Goal: Use online tool/utility: Utilize a website feature to perform a specific function

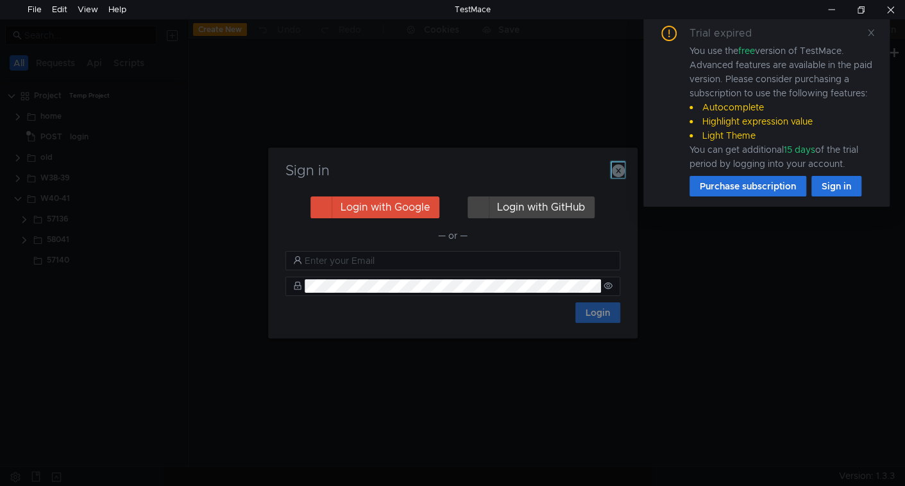
drag, startPoint x: 622, startPoint y: 172, endPoint x: 675, endPoint y: 153, distance: 56.4
click at [622, 171] on icon "button" at bounding box center [618, 170] width 13 height 13
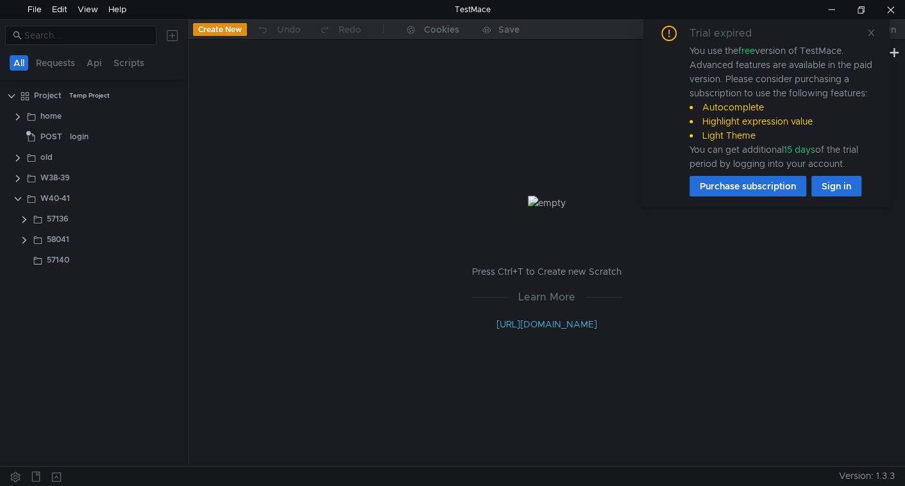
drag, startPoint x: 875, startPoint y: 31, endPoint x: 849, endPoint y: 49, distance: 31.7
click at [875, 31] on icon at bounding box center [870, 32] width 9 height 9
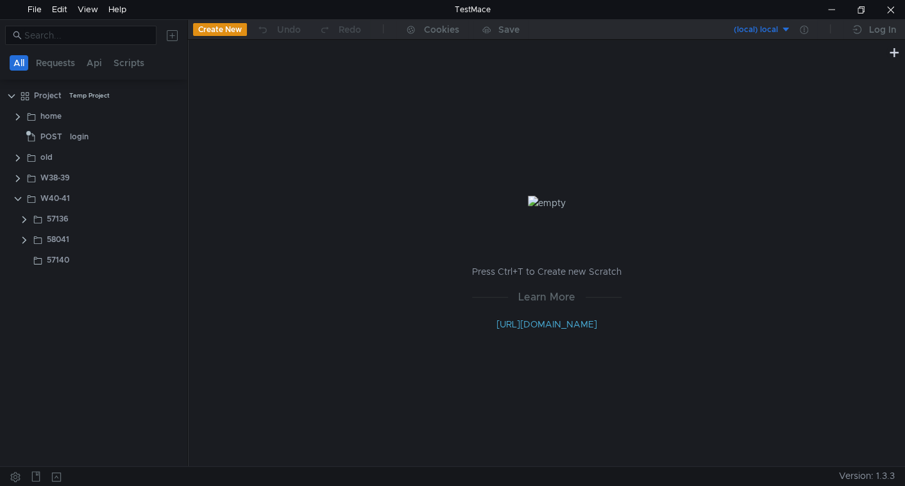
click at [94, 44] on div at bounding box center [93, 35] width 187 height 31
click at [94, 35] on input at bounding box center [86, 35] width 124 height 14
paste input "57132"
type input "57132"
click at [22, 138] on clr-icon at bounding box center [24, 137] width 10 height 10
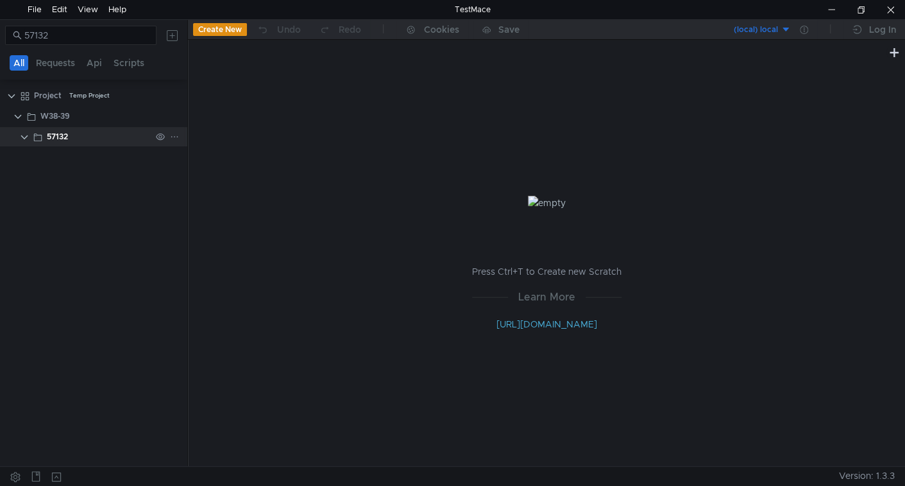
click at [65, 137] on div "57132" at bounding box center [57, 136] width 21 height 19
click at [42, 35] on input "57132" at bounding box center [86, 35] width 124 height 14
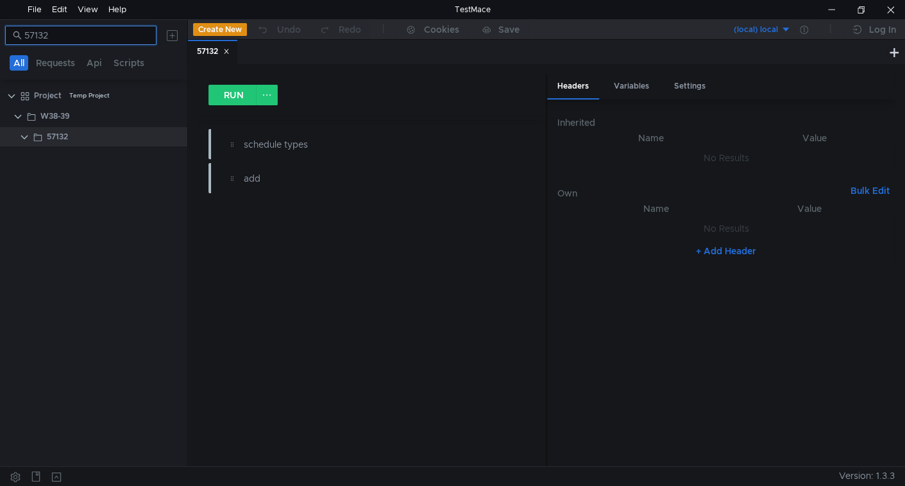
click at [42, 35] on input "57132" at bounding box center [86, 35] width 124 height 14
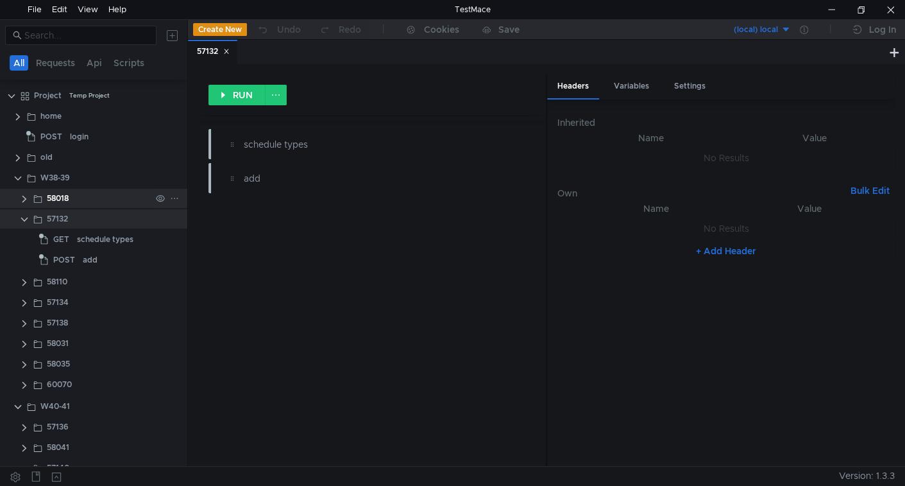
click at [22, 197] on clr-icon at bounding box center [24, 199] width 10 height 10
click at [22, 198] on clr-icon at bounding box center [24, 199] width 10 height 10
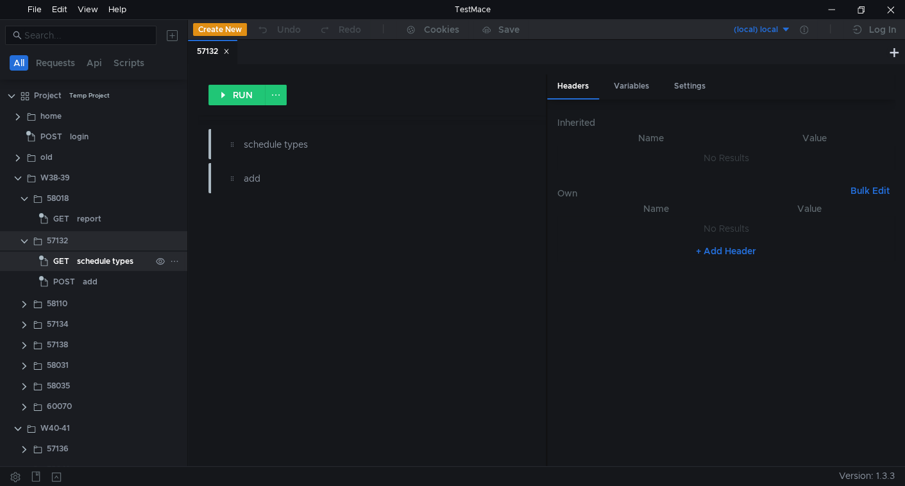
click at [83, 265] on div "schedule types" at bounding box center [105, 260] width 56 height 19
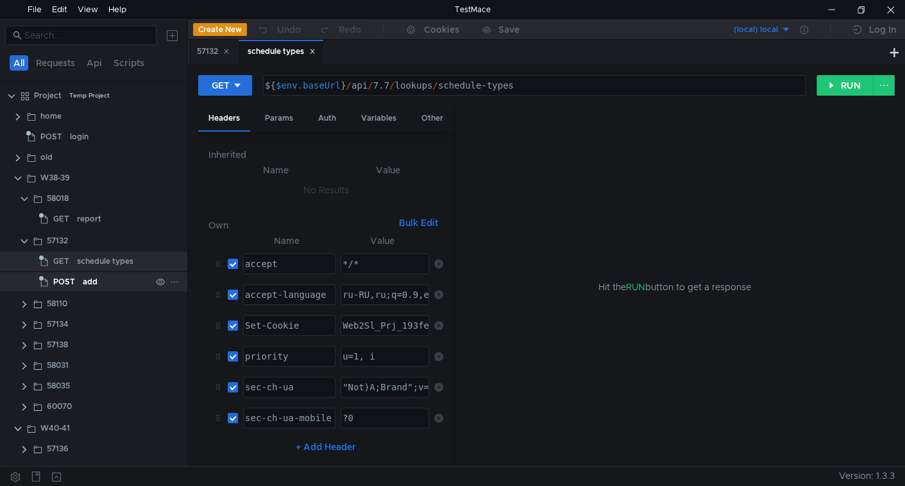
click at [78, 276] on app-tree-icon "POST" at bounding box center [61, 281] width 44 height 19
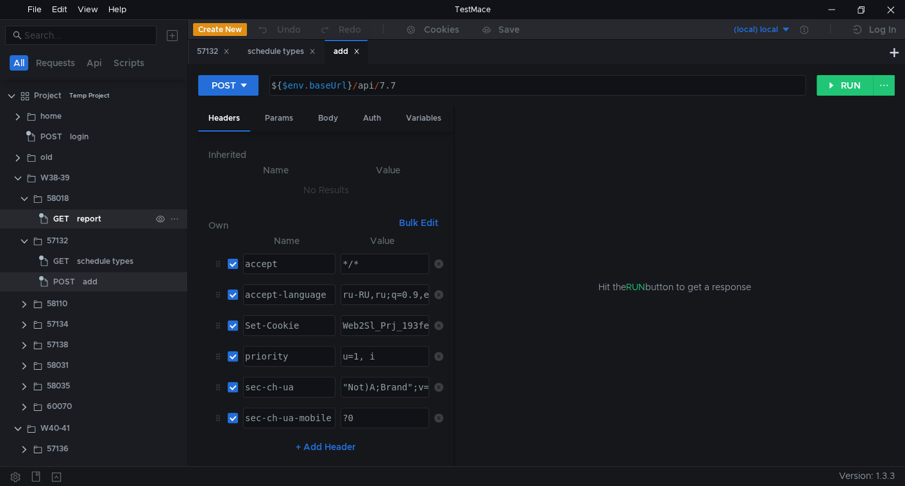
click at [74, 219] on app-tree-icon "GET" at bounding box center [58, 218] width 38 height 19
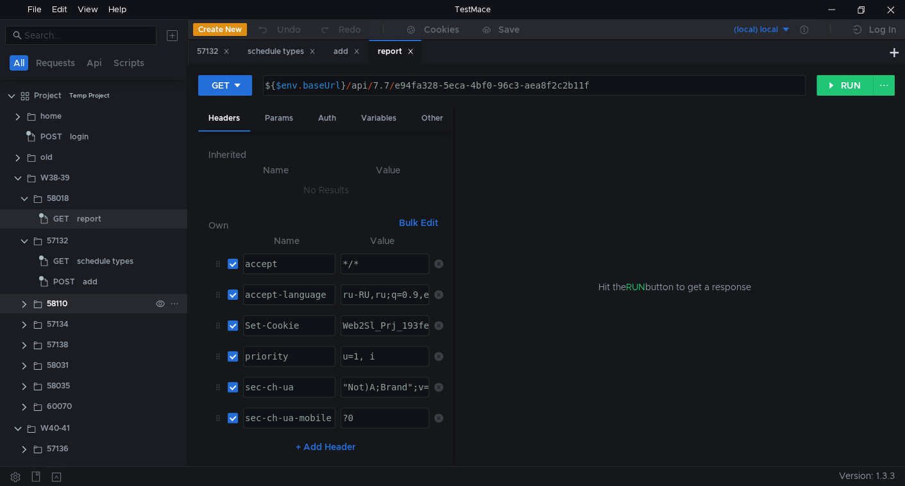
click at [21, 304] on clr-icon at bounding box center [24, 304] width 10 height 10
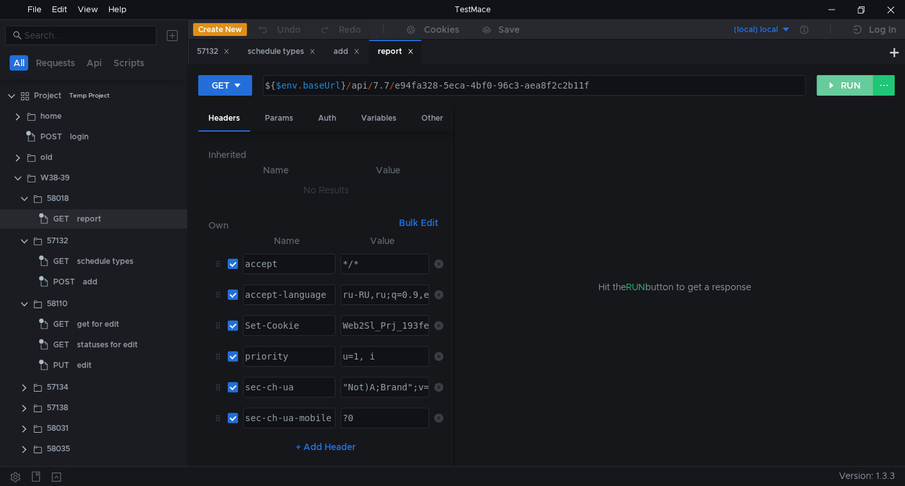
click at [856, 82] on button "RUN" at bounding box center [844, 85] width 57 height 21
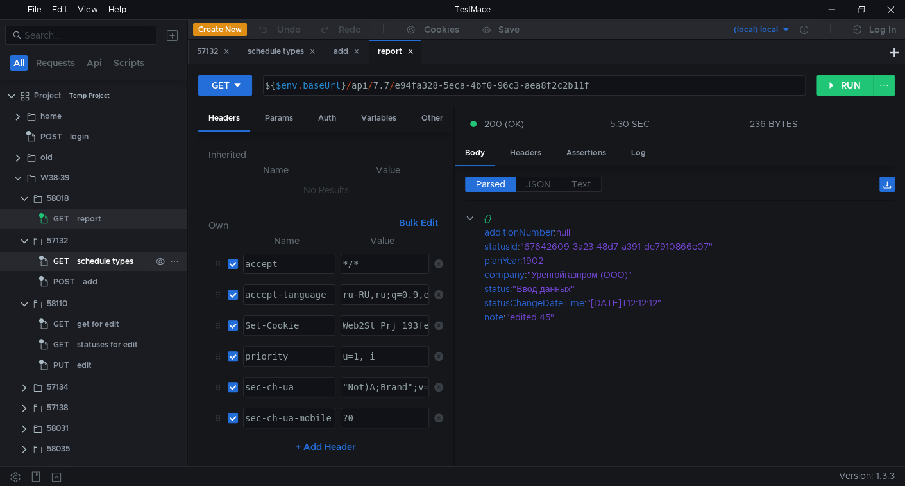
click at [87, 264] on div "schedule types" at bounding box center [105, 260] width 56 height 19
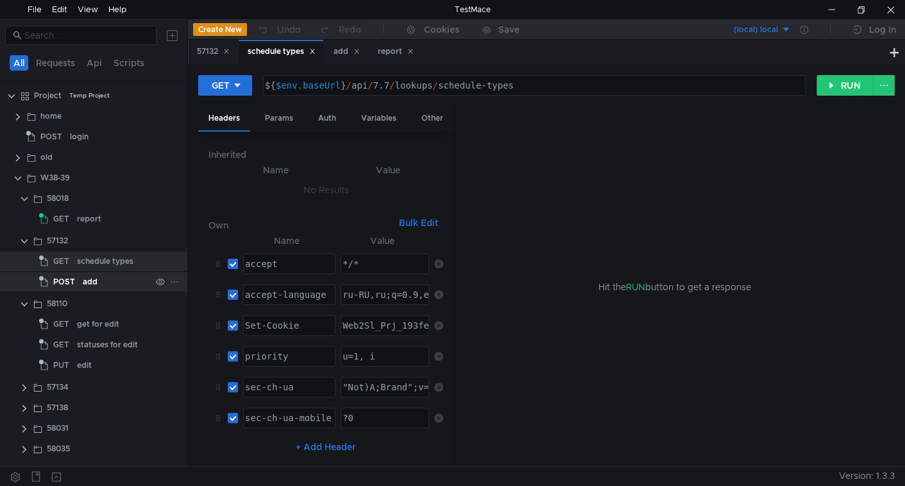
click at [91, 280] on div "add" at bounding box center [90, 281] width 15 height 19
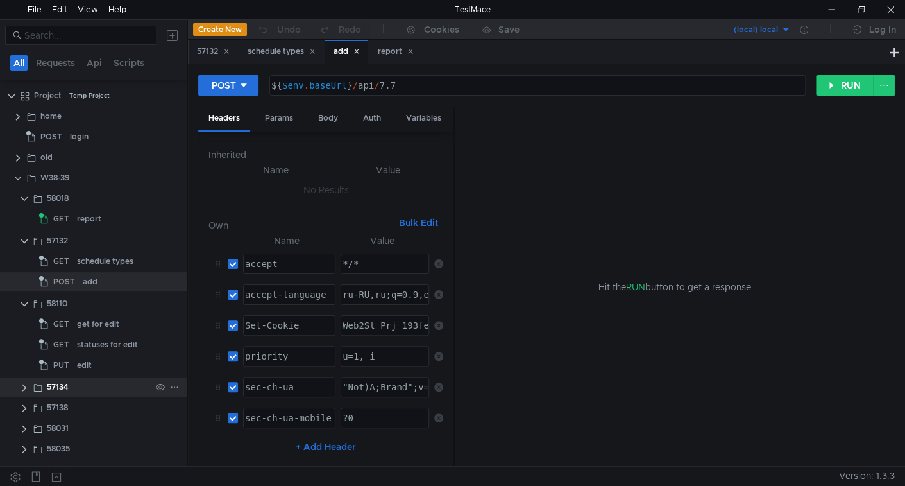
click at [26, 387] on clr-icon at bounding box center [24, 387] width 10 height 10
click at [60, 412] on span "DELETE" at bounding box center [68, 407] width 31 height 19
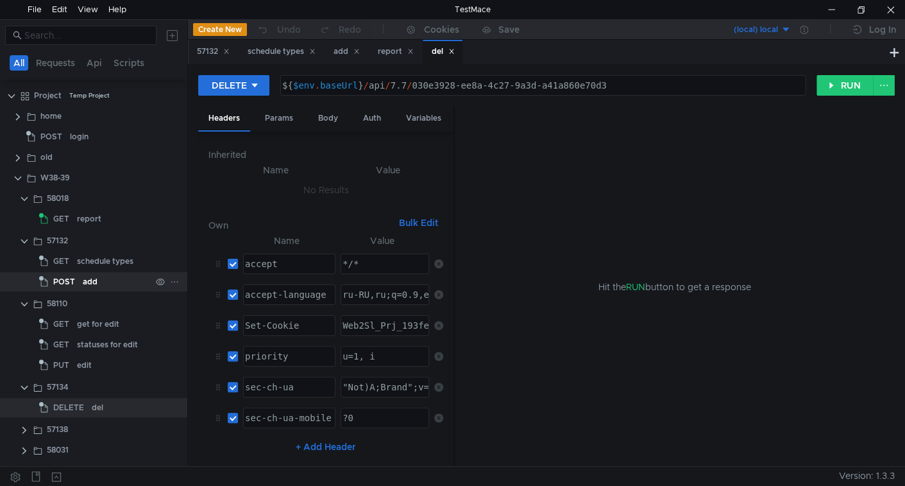
click at [97, 285] on div "add" at bounding box center [117, 281] width 68 height 19
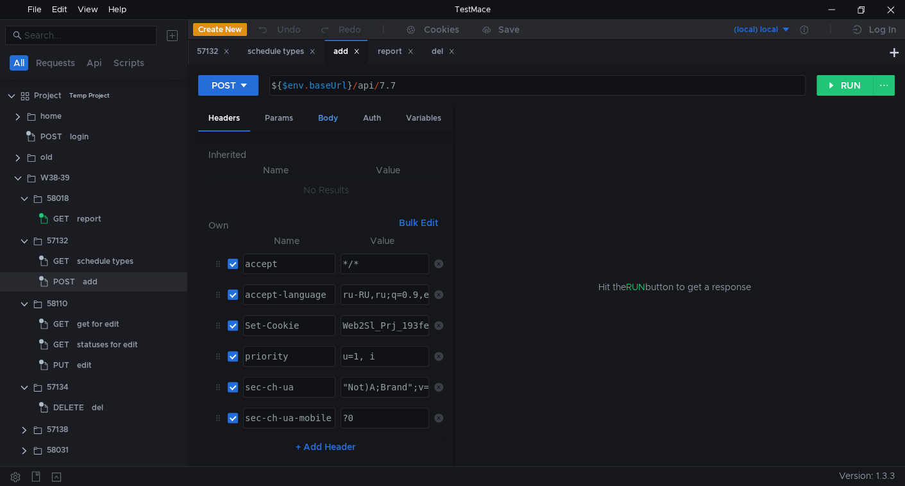
click at [335, 114] on div "Body" at bounding box center [328, 118] width 40 height 24
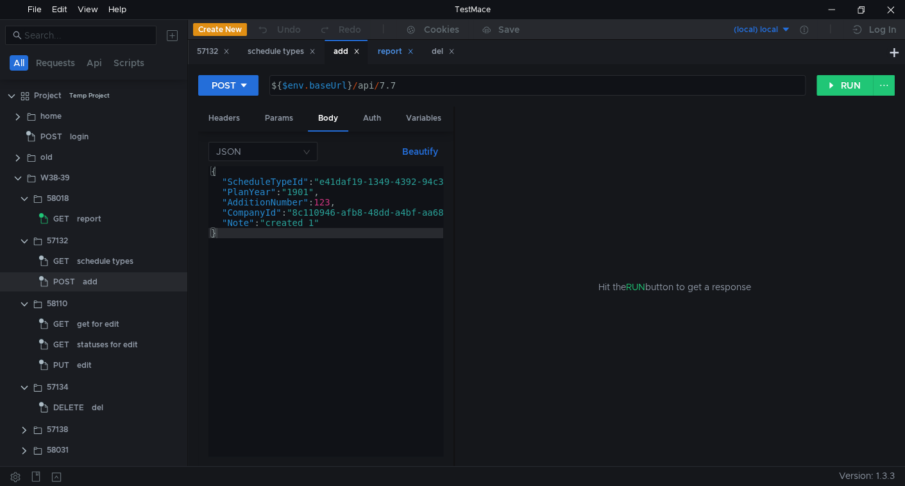
click at [316, 53] on icon at bounding box center [312, 51] width 6 height 6
click at [280, 192] on div "{ "ScheduleTypeId" : "e41daf19-1349-4392-94c3-677668064867" , "PlanYear" : "190…" at bounding box center [369, 321] width 323 height 310
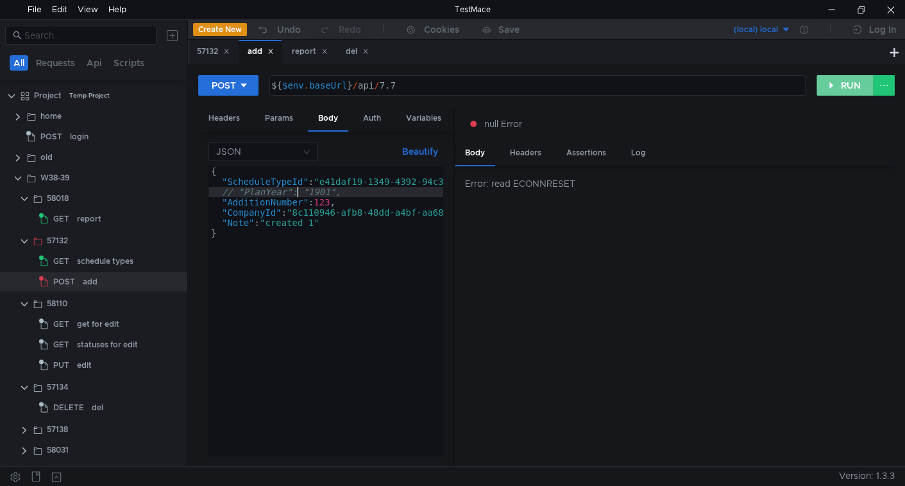
click at [838, 87] on button "RUN" at bounding box center [844, 85] width 57 height 21
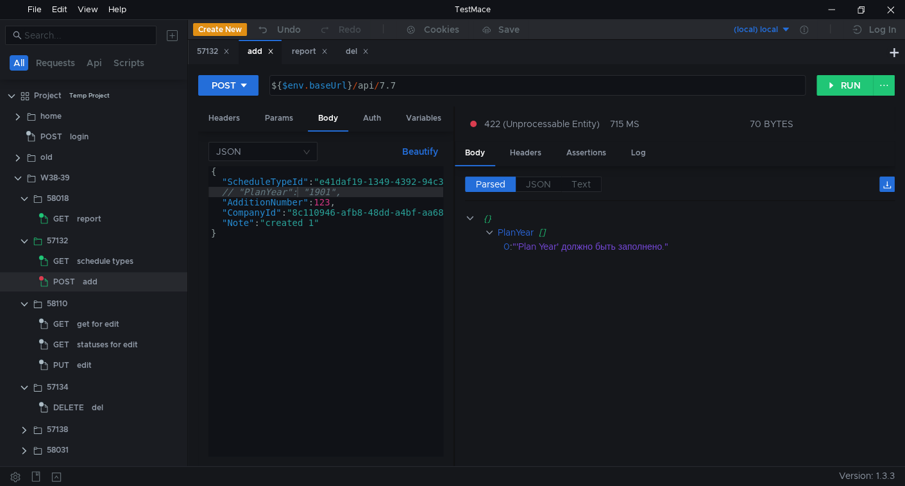
click at [344, 189] on div "{ "ScheduleTypeId" : "e41daf19-1349-4392-94c3-677668064867" , // "PlanYear": "1…" at bounding box center [369, 318] width 323 height 305
click at [301, 189] on div "{ "ScheduleTypeId" : "e41daf19-1349-4392-94c3-677668064867" , "PlanYear" : "180…" at bounding box center [369, 318] width 323 height 305
type textarea ""PlanYear": "1900","
click at [859, 86] on button "RUN" at bounding box center [844, 85] width 57 height 21
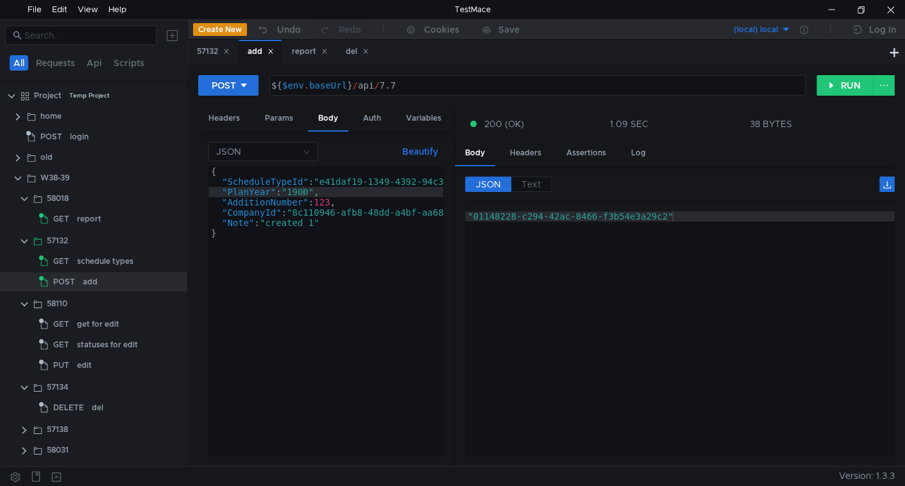
type textarea ""01148228-c294-42ac-8466-f3b54e3a29c2""
click at [479, 214] on div ""01148228-c294-42ac-8466-f3b54e3a29c2"" at bounding box center [680, 344] width 430 height 266
drag, startPoint x: 479, startPoint y: 214, endPoint x: 621, endPoint y: 212, distance: 141.7
click at [621, 212] on div ""01148228-c294-42ac-8466-f3b54e3a29c2"" at bounding box center [680, 344] width 430 height 266
click at [102, 220] on div "report" at bounding box center [114, 218] width 74 height 19
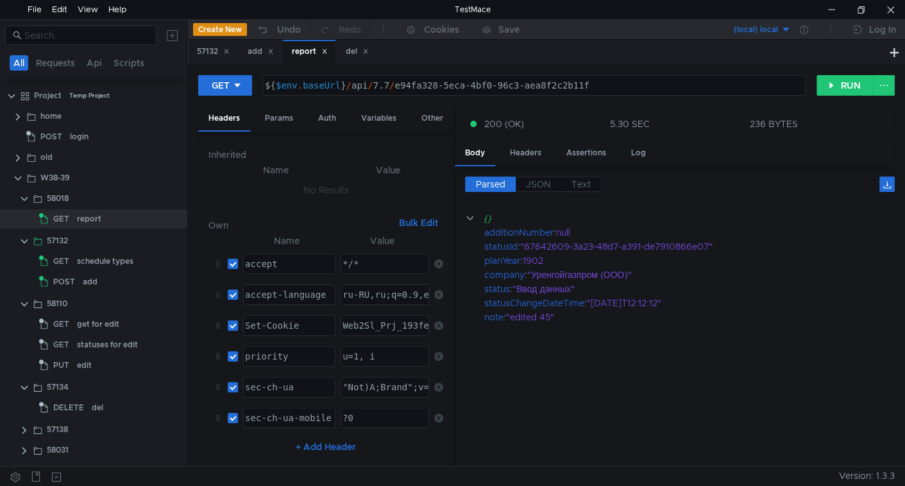
click at [414, 83] on div "${ $env . baseUrl } / api / 7.7 / e94fa328-5eca-4bf0-96c3-aea8f2c2b11f" at bounding box center [532, 95] width 541 height 31
drag, startPoint x: 414, startPoint y: 83, endPoint x: 562, endPoint y: 99, distance: 149.7
click at [562, 99] on div "GET ${$env.baseUrl}/api/7.7/e94fa328-5eca-4bf0-96c3-aea8f2c2b11f ${ $env . base…" at bounding box center [546, 90] width 697 height 32
paste textarea "01148228-c294-42ac-8466-f3b54e3a29c2"
type textarea "${$env.baseUrl}/api/7.7/01148228-c294-42ac-8466-f3b54e3a29c2"
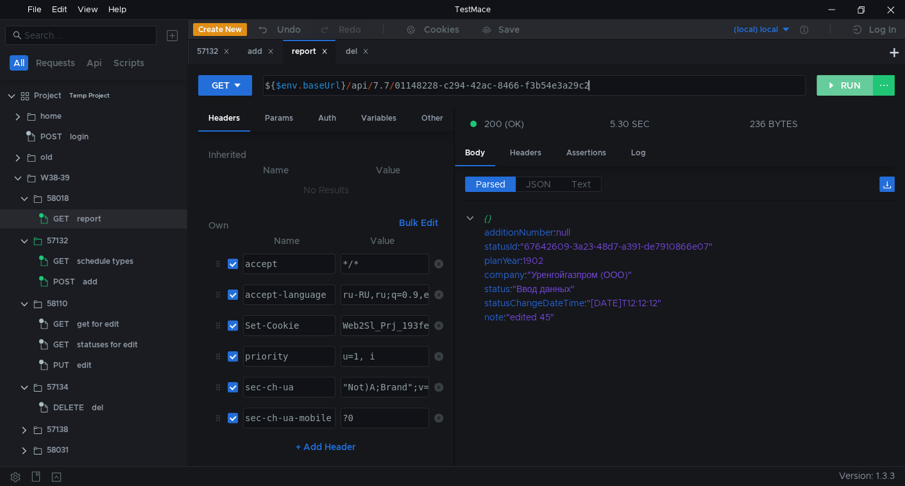
click at [865, 85] on button "RUN" at bounding box center [844, 85] width 57 height 21
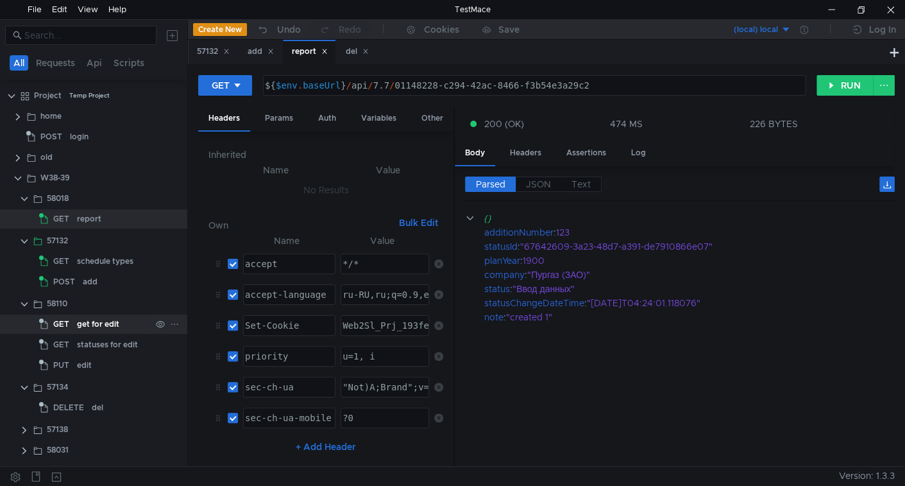
click at [100, 329] on div "get for edit" at bounding box center [98, 323] width 42 height 19
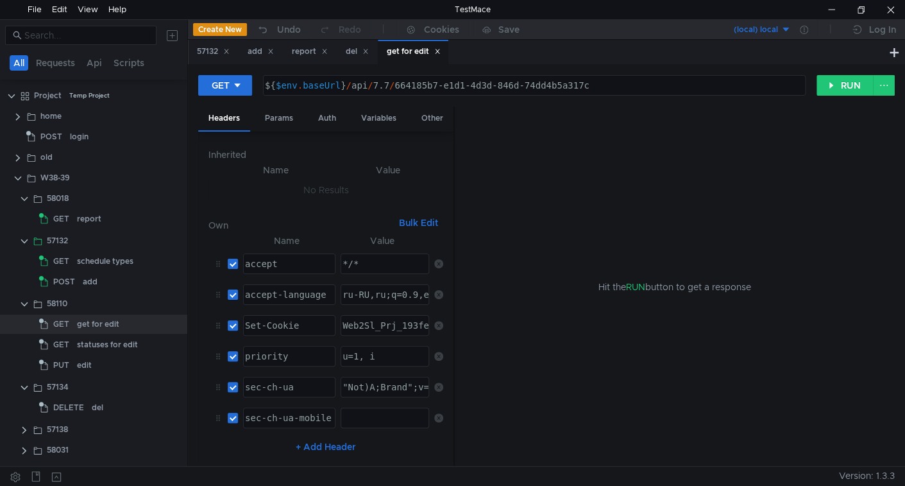
click at [403, 85] on div "${ $env . baseUrl } / api / 7.7 / 664185b7-e1d1-4d3d-846d-74dd4b5a317c" at bounding box center [532, 95] width 541 height 31
drag, startPoint x: 403, startPoint y: 85, endPoint x: 557, endPoint y: 83, distance: 153.3
click at [557, 83] on div "${ $env . baseUrl } / api / 7.7 / 664185b7-e1d1-4d3d-846d-74dd4b5a317c" at bounding box center [532, 95] width 541 height 31
paste textarea "01148228-c294-42ac-8466-f3b54e3a29c2"
type textarea "${$env.baseUrl}/api/7.7/01148228-c294-42ac-8466-f3b54e3a29c2"
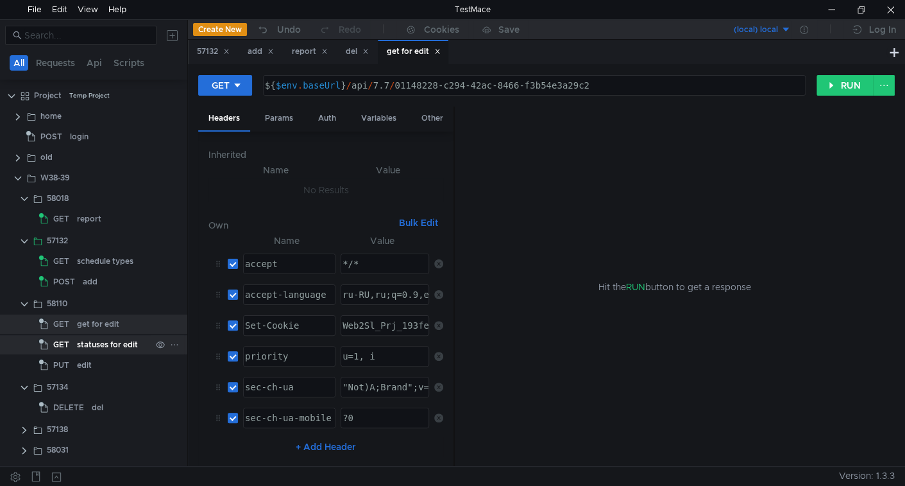
click at [101, 343] on div "statuses for edit" at bounding box center [107, 344] width 61 height 19
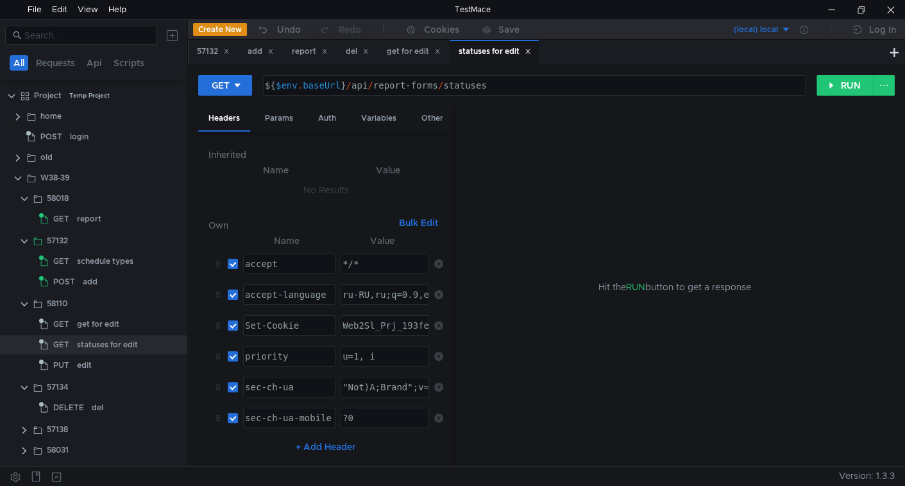
drag, startPoint x: 543, startPoint y: 49, endPoint x: 537, endPoint y: 58, distance: 10.3
click at [531, 49] on icon at bounding box center [528, 51] width 6 height 6
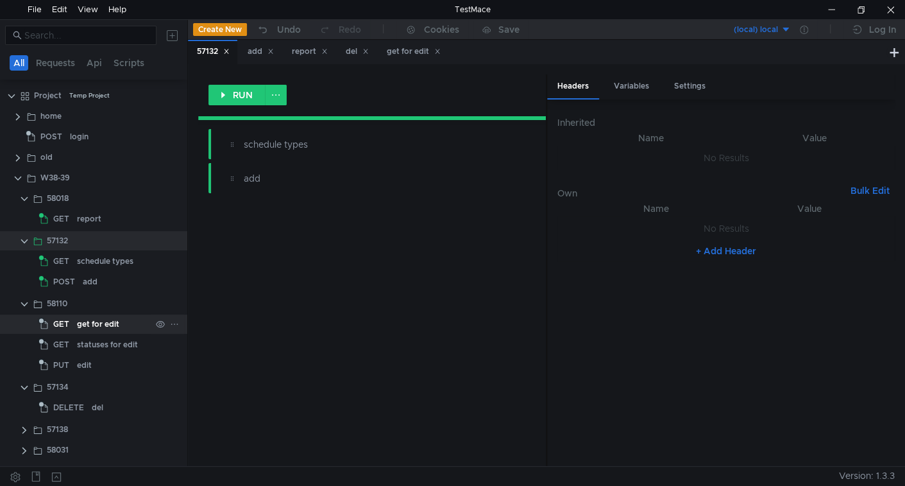
click at [92, 323] on div "get for edit" at bounding box center [98, 323] width 42 height 19
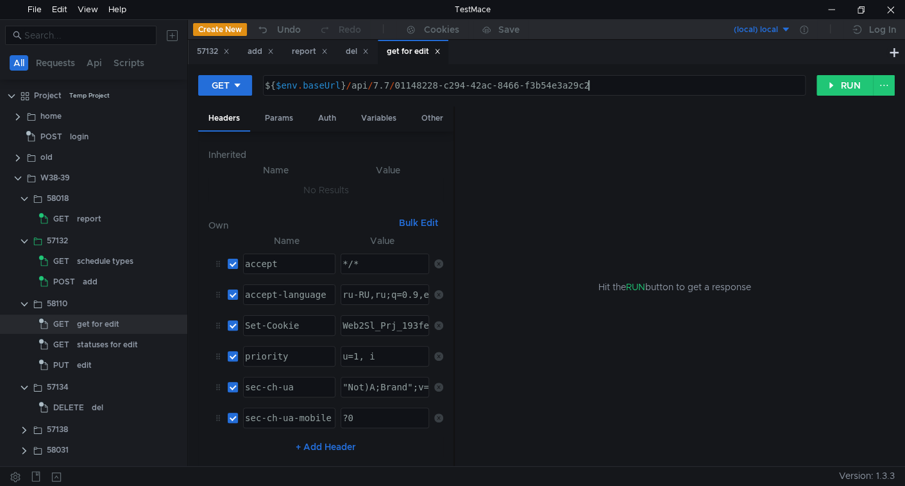
click at [600, 83] on div "${ $env . baseUrl } / api / 7.7 / 01148228-c294-42ac-8466-f3b54e3a29c2" at bounding box center [532, 95] width 541 height 31
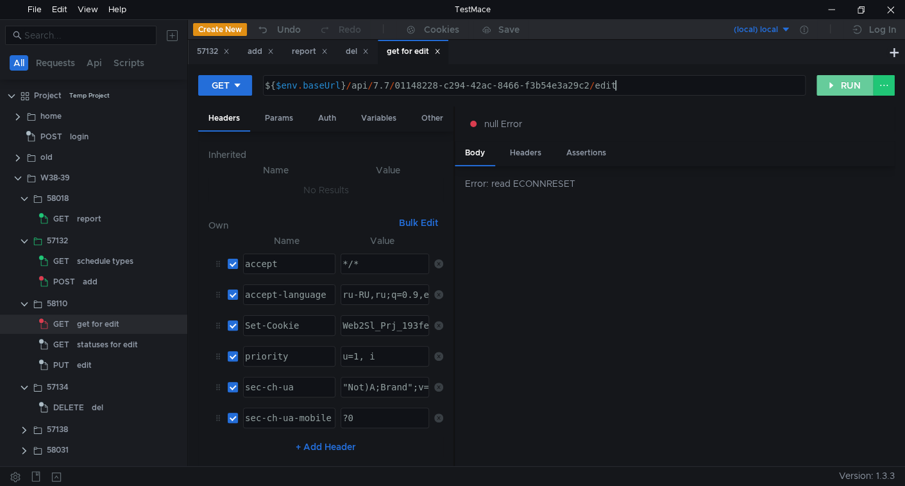
type textarea "${$env.baseUrl}/api/7.7/01148228-c294-42ac-8466-f3b54e3a29c2/edit"
click at [833, 81] on button "RUN" at bounding box center [844, 85] width 57 height 21
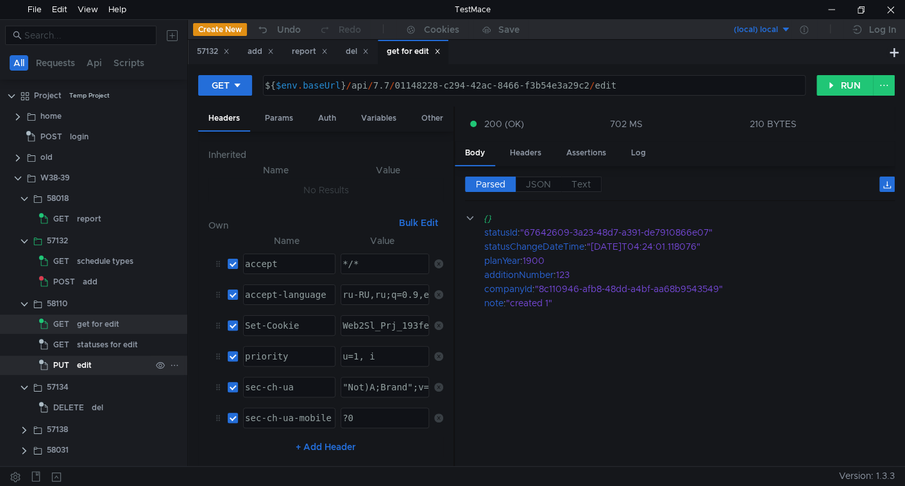
click at [84, 360] on div "edit" at bounding box center [84, 364] width 15 height 19
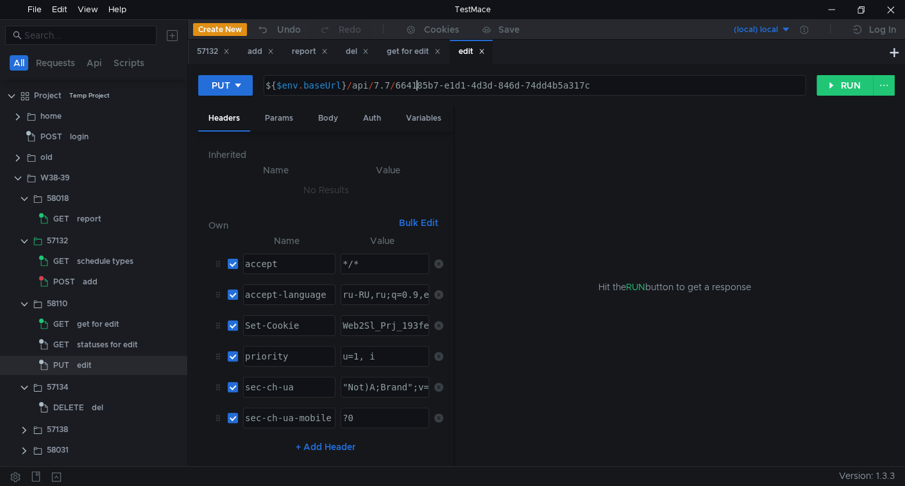
click at [419, 83] on div "${ $env . baseUrl } / api / 7.7 / 664185b7-e1d1-4d3d-846d-74dd4b5a317c" at bounding box center [533, 95] width 541 height 31
drag, startPoint x: 419, startPoint y: 83, endPoint x: 567, endPoint y: 89, distance: 148.2
click at [567, 89] on div "${ $env . baseUrl } / api / 7.7 / 664185b7-e1d1-4d3d-846d-74dd4b5a317c" at bounding box center [533, 95] width 541 height 31
paste textarea "01148228-c294-42ac-8466-f3b54e3a29c2"
type textarea "${$env.baseUrl}/api/7.7/01148228-c294-42ac-8466-f3b54e3a29c2"
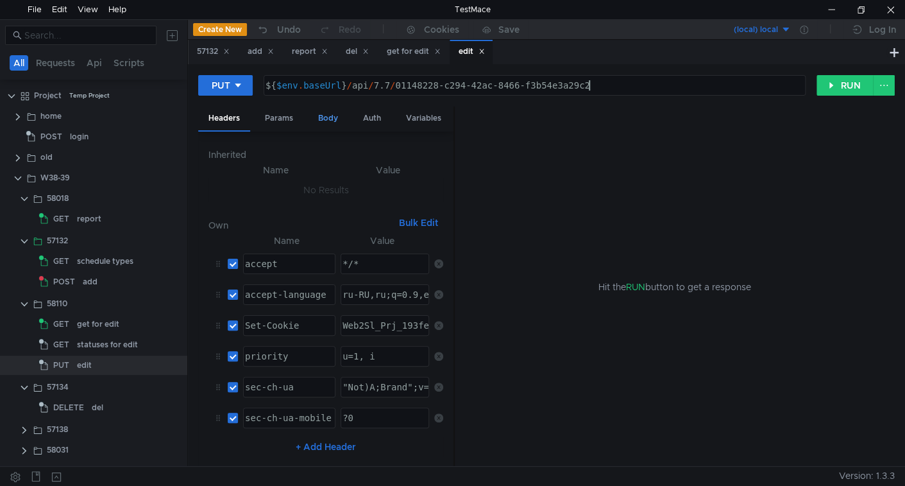
click at [322, 113] on div "Body" at bounding box center [328, 118] width 40 height 24
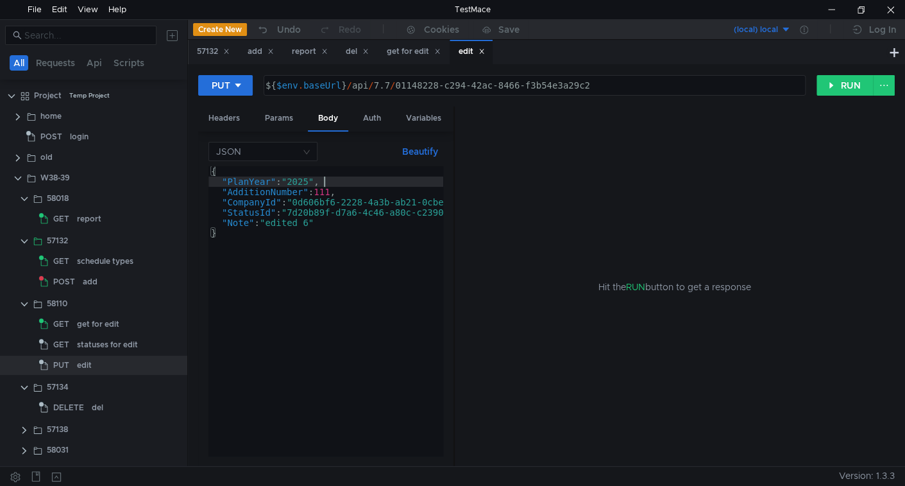
click at [339, 178] on div "{ "PlanYear" : "2025" , "AdditionNumber" : 111 , "CompanyId" : "0d606bf6-2228-4…" at bounding box center [356, 321] width 296 height 310
click at [836, 89] on button "RUN" at bounding box center [844, 85] width 57 height 21
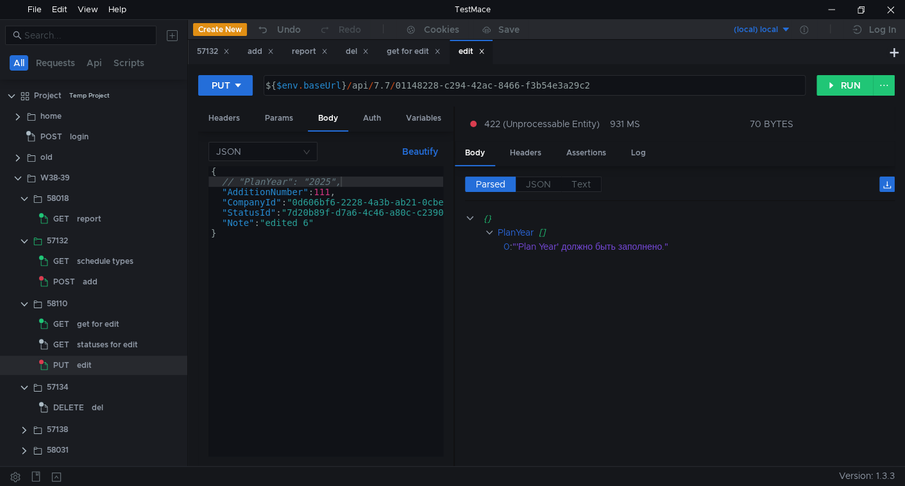
click at [319, 180] on div "{ // "PlanYear": "2025", "AdditionNumber" : 111 , "CompanyId" : "0d606bf6-2228-…" at bounding box center [356, 318] width 296 height 305
click at [360, 181] on div "{ // "PlanYear": "2025", "AdditionNumber" : 111 , "CompanyId" : "0d606bf6-2228-…" at bounding box center [356, 318] width 296 height 305
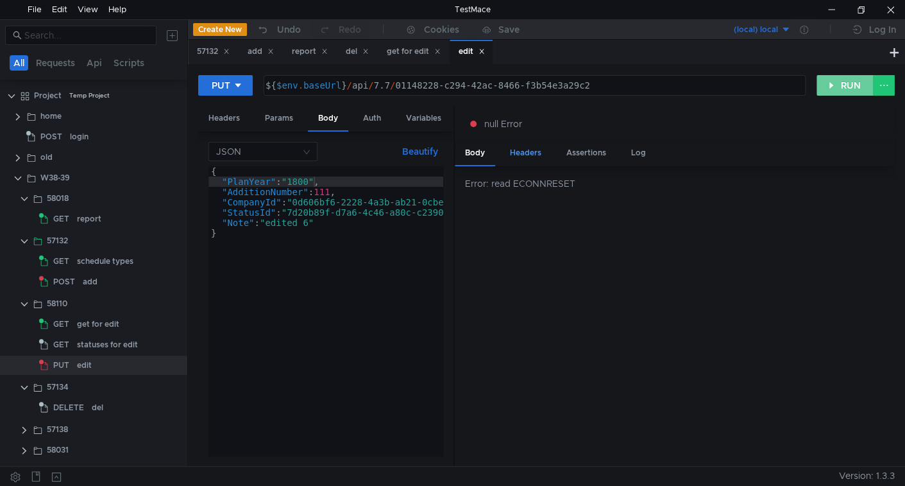
drag, startPoint x: 851, startPoint y: 81, endPoint x: 516, endPoint y: 157, distance: 343.2
click at [849, 81] on button "RUN" at bounding box center [844, 85] width 57 height 21
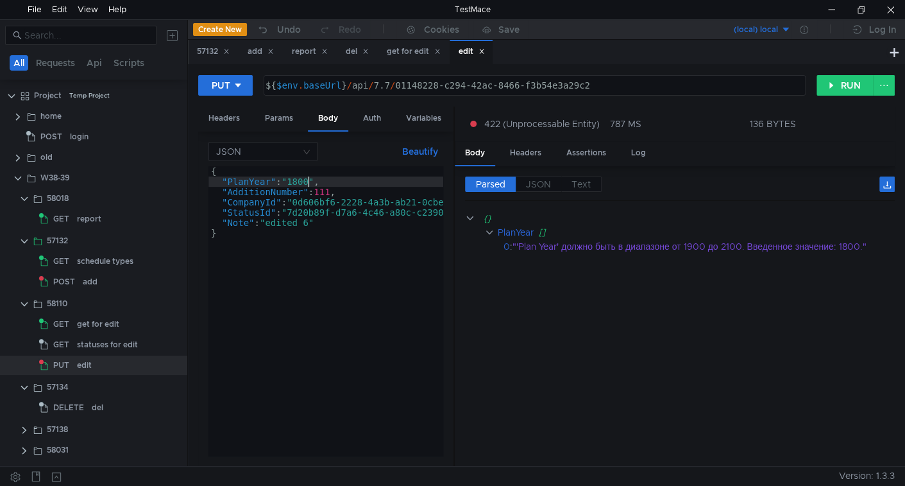
click at [309, 180] on div "{ "PlanYear" : "1800" , "AdditionNumber" : 111 , "CompanyId" : "0d606bf6-2228-4…" at bounding box center [356, 318] width 296 height 305
click at [308, 180] on div "{ "PlanYear" : "1800" , "AdditionNumber" : 111 , "CompanyId" : "0d606bf6-2228-4…" at bounding box center [356, 318] width 296 height 305
type textarea ""PlanYear": "2025","
drag, startPoint x: 859, startPoint y: 80, endPoint x: 824, endPoint y: 100, distance: 40.8
click at [858, 80] on button "RUN" at bounding box center [844, 85] width 57 height 21
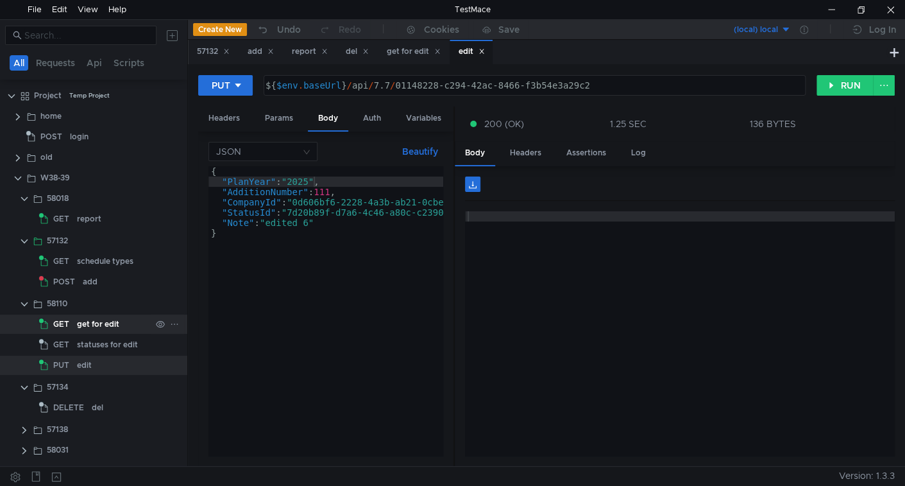
click at [109, 323] on div "get for edit" at bounding box center [98, 323] width 42 height 19
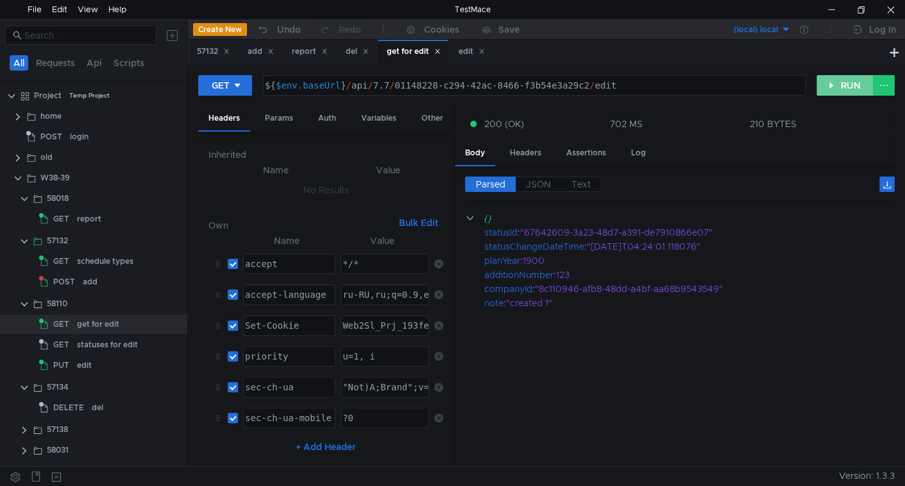
click at [849, 85] on button "RUN" at bounding box center [844, 85] width 57 height 21
click at [97, 410] on div "del" at bounding box center [98, 407] width 12 height 19
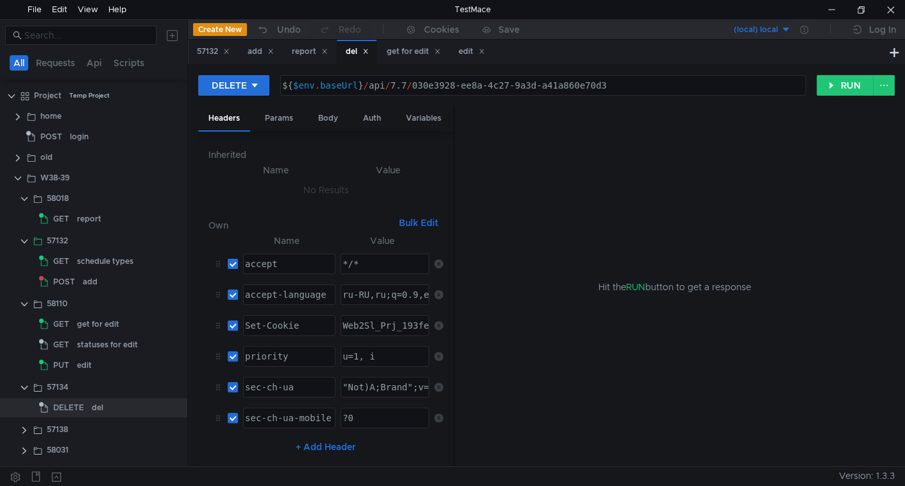
click at [429, 92] on div "${ $env . baseUrl } / api / 7.7 / 030e3928-ee8a-4c27-9a3d-a41a860e70d3" at bounding box center [542, 95] width 525 height 31
drag, startPoint x: 429, startPoint y: 92, endPoint x: 612, endPoint y: 80, distance: 183.2
click at [612, 80] on div "${ $env . baseUrl } / api / 7.7 / 030e3928-ee8a-4c27-9a3d-a41a860e70d3" at bounding box center [542, 95] width 525 height 31
paste textarea "1148228-c294-42ac-8466-f3b54e3a29c2"
type textarea "${$env.baseUrl}/api/7.7/01148228-c294-42ac-8466-f3b54e3a29c2"
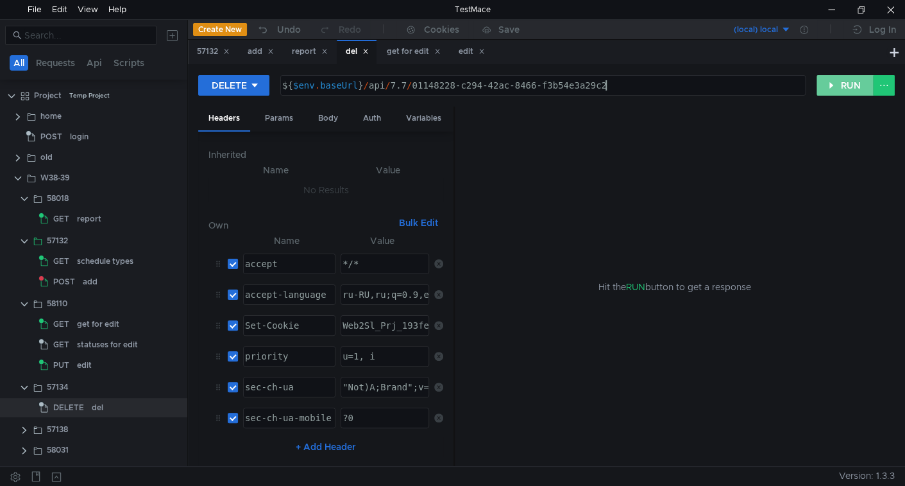
click at [852, 85] on button "RUN" at bounding box center [844, 85] width 57 height 21
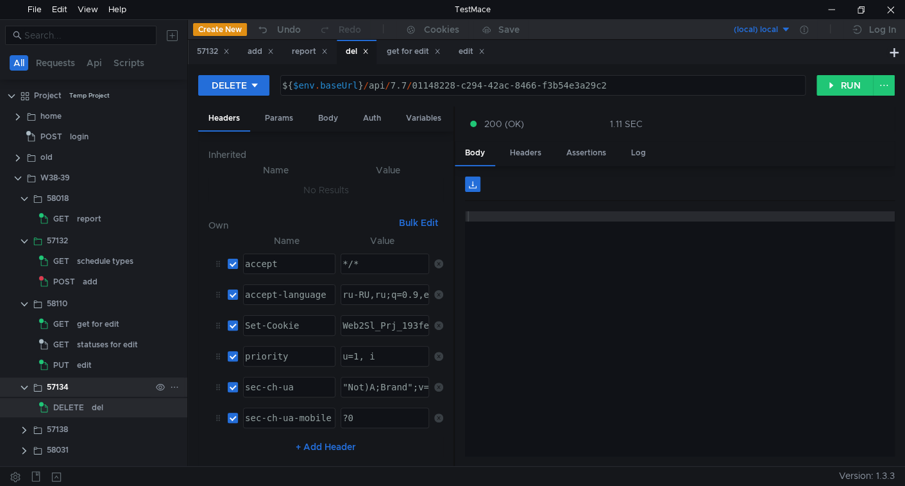
click at [24, 384] on clr-icon at bounding box center [24, 387] width 10 height 10
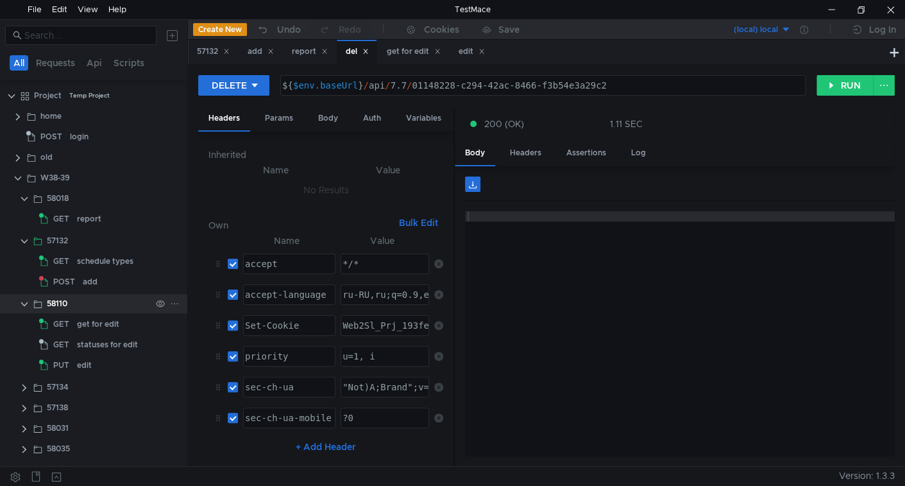
click at [24, 304] on clr-icon at bounding box center [24, 304] width 10 height 10
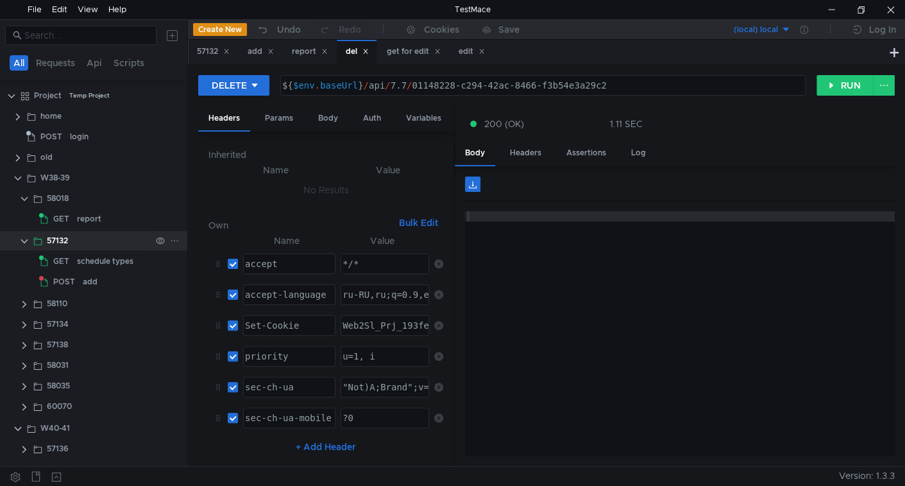
click at [26, 237] on clr-icon at bounding box center [24, 241] width 10 height 10
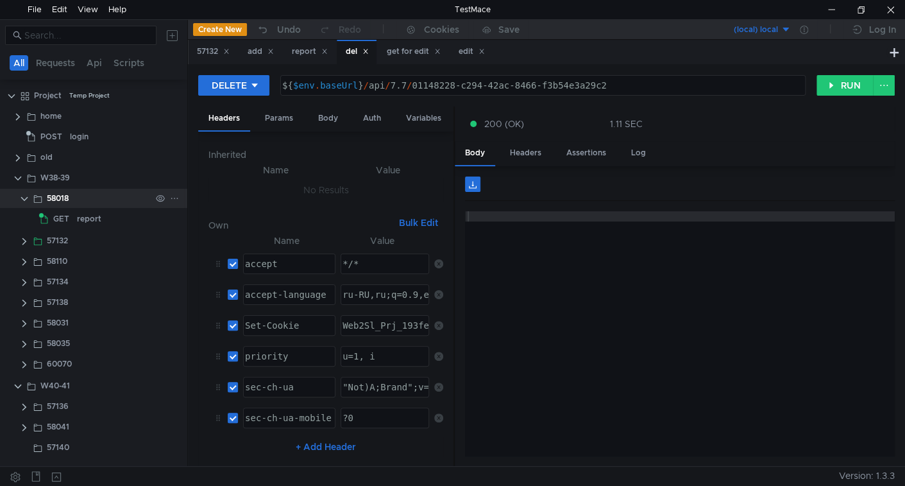
click at [24, 198] on clr-icon at bounding box center [24, 199] width 10 height 10
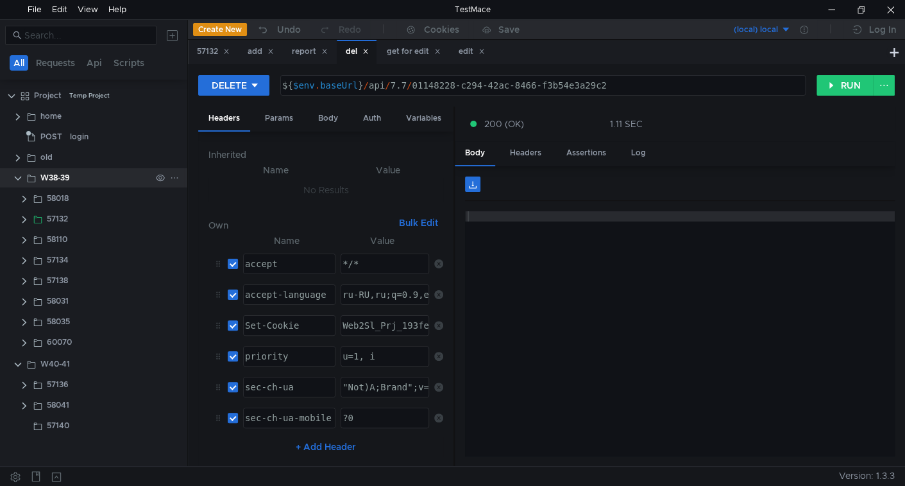
click at [17, 175] on clr-icon at bounding box center [18, 178] width 10 height 10
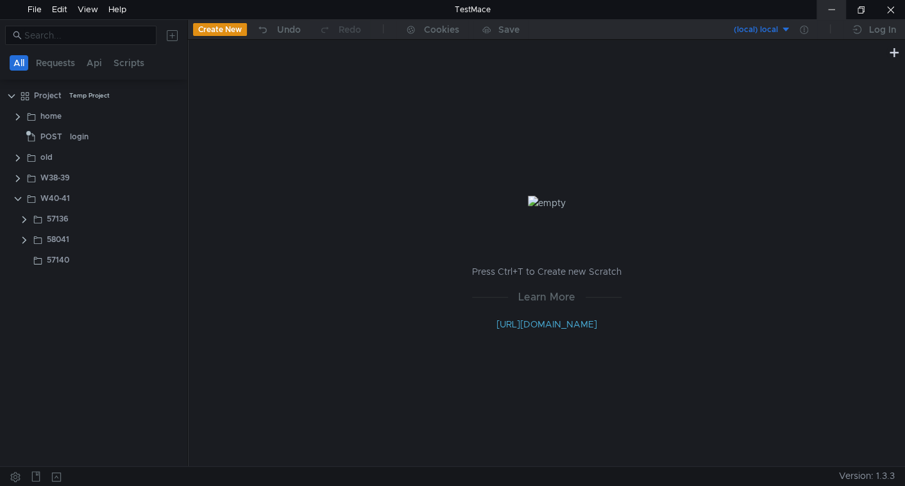
click at [821, 8] on div at bounding box center [831, 9] width 30 height 19
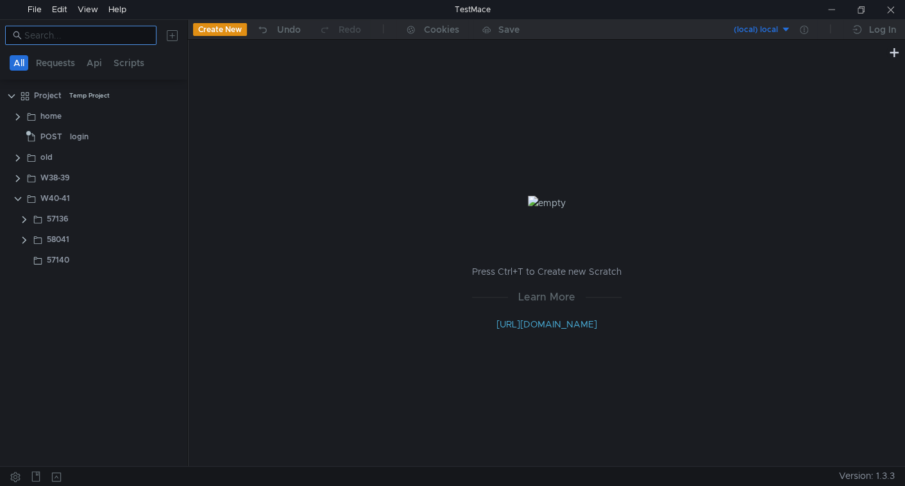
click at [102, 40] on input at bounding box center [86, 35] width 124 height 14
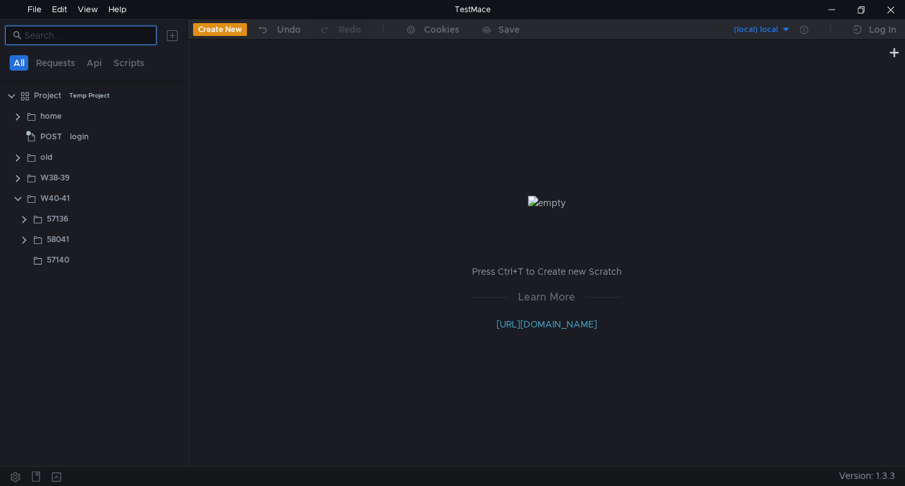
paste input "57132"
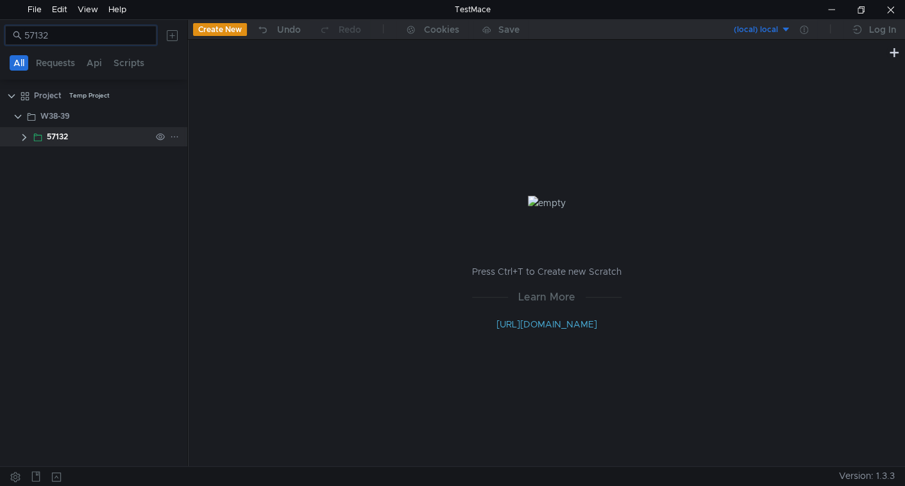
type input "57132"
click at [55, 128] on div "57132" at bounding box center [57, 136] width 21 height 19
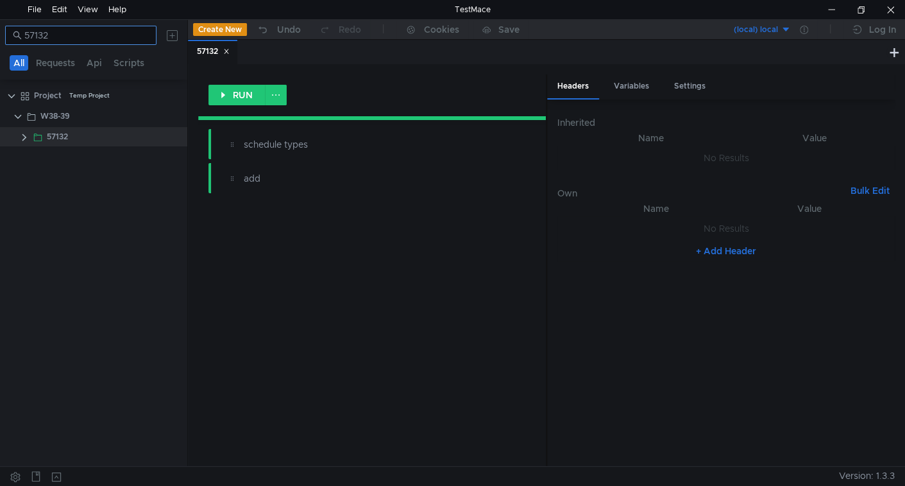
click at [76, 37] on input "57132" at bounding box center [86, 35] width 124 height 14
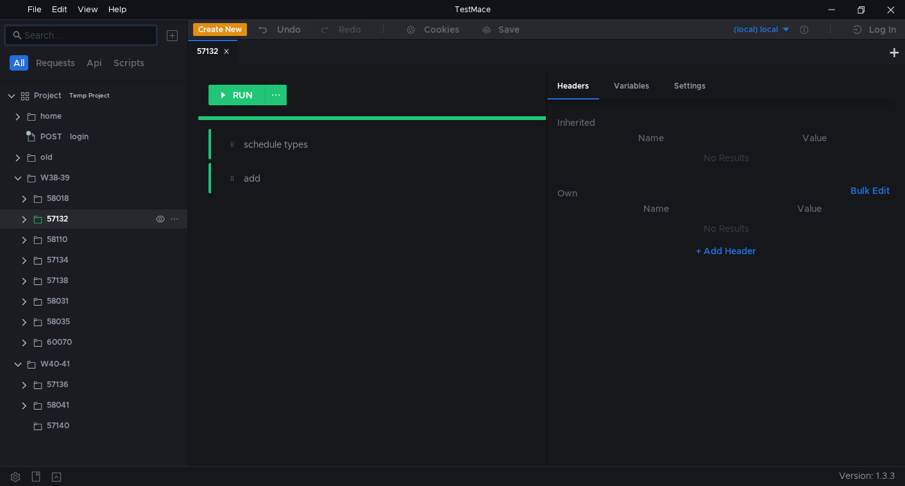
click at [24, 219] on clr-icon at bounding box center [24, 219] width 10 height 10
click at [60, 260] on span "POST" at bounding box center [64, 259] width 22 height 19
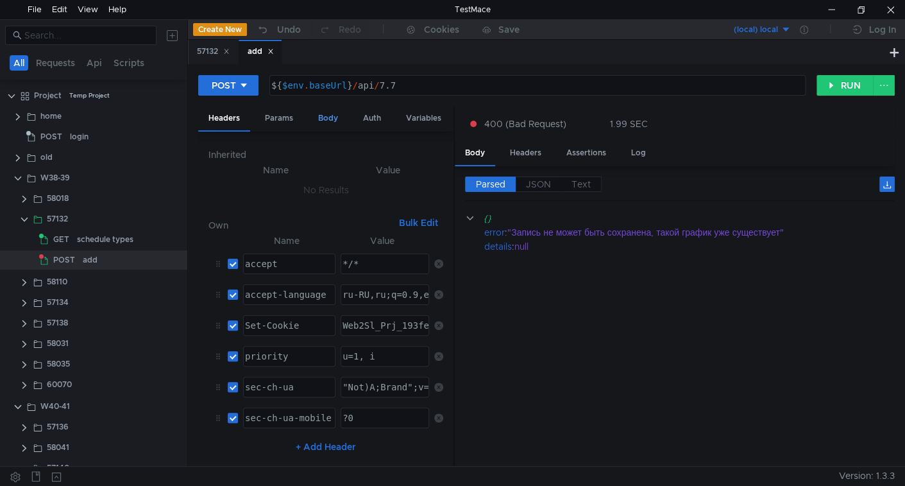
click at [331, 115] on div "Body" at bounding box center [328, 118] width 40 height 24
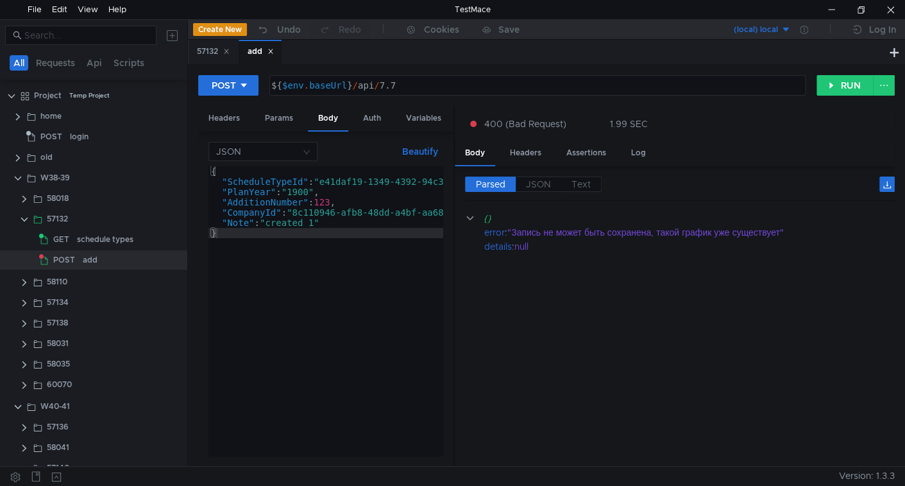
click at [345, 187] on div "{ "ScheduleTypeId" : "e41daf19-1349-4392-94c3-677668064867" , "PlanYear" : "190…" at bounding box center [369, 318] width 323 height 305
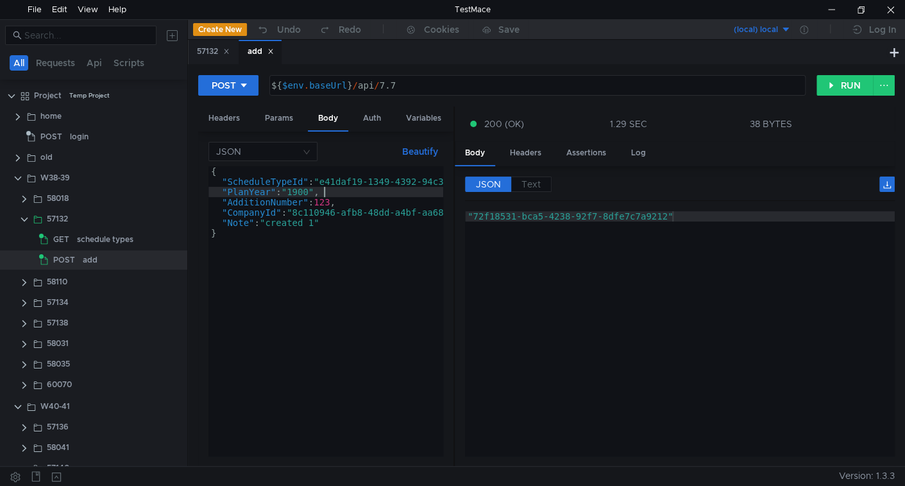
click at [369, 194] on div "{ "ScheduleTypeId" : "e41daf19-1349-4392-94c3-677668064867" , "PlanYear" : "190…" at bounding box center [369, 318] width 323 height 305
type textarea "}"
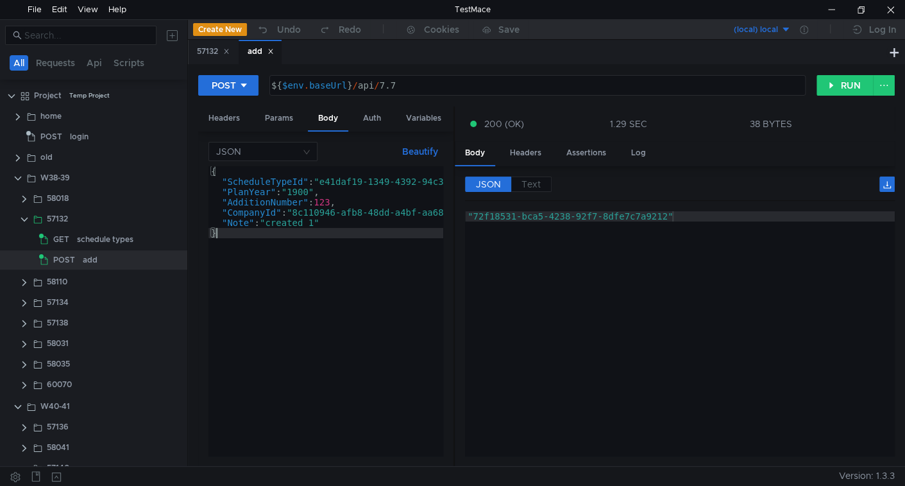
type textarea ""72f18531-bca5-4238-92f7-8dfe7c7a9212""
click at [492, 215] on div ""72f18531-bca5-4238-92f7-8dfe7c7a9212"" at bounding box center [680, 344] width 430 height 266
drag, startPoint x: 492, startPoint y: 215, endPoint x: 650, endPoint y: 216, distance: 158.4
click at [650, 216] on div ""72f18531-bca5-4238-92f7-8dfe7c7a9212"" at bounding box center [680, 344] width 430 height 266
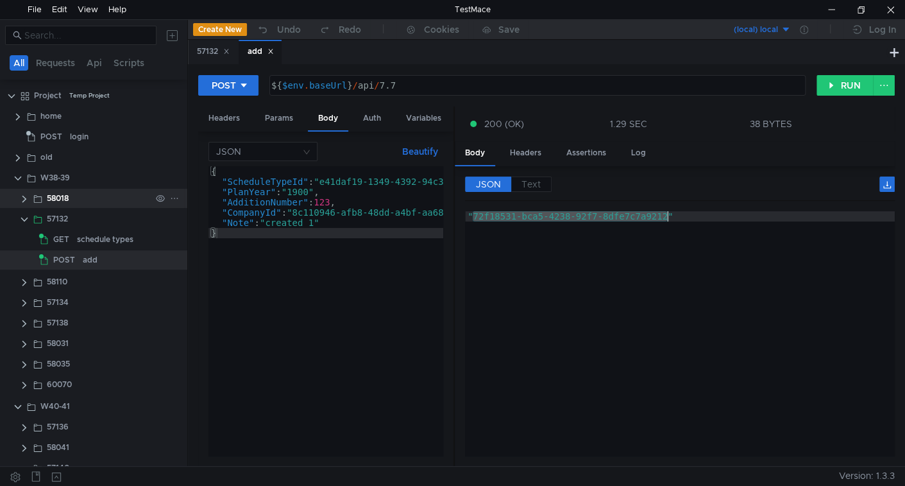
click at [22, 194] on clr-icon at bounding box center [24, 199] width 10 height 10
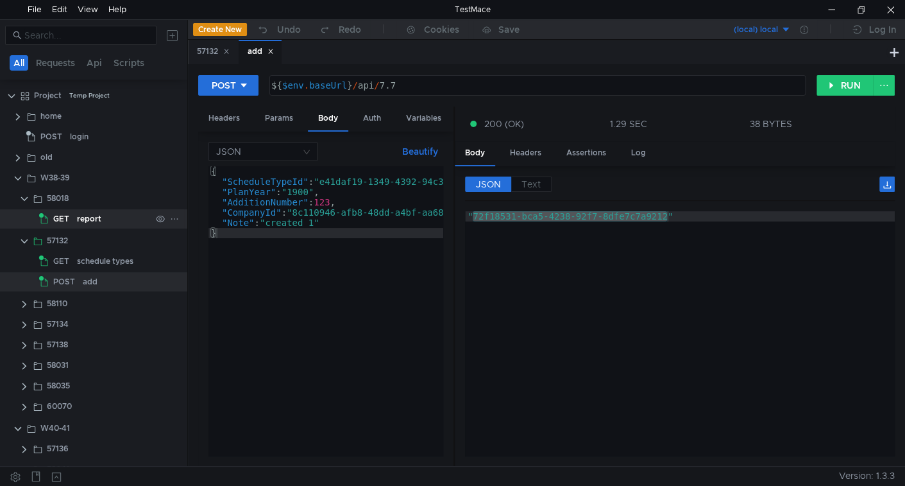
click at [77, 212] on div "report" at bounding box center [89, 218] width 24 height 19
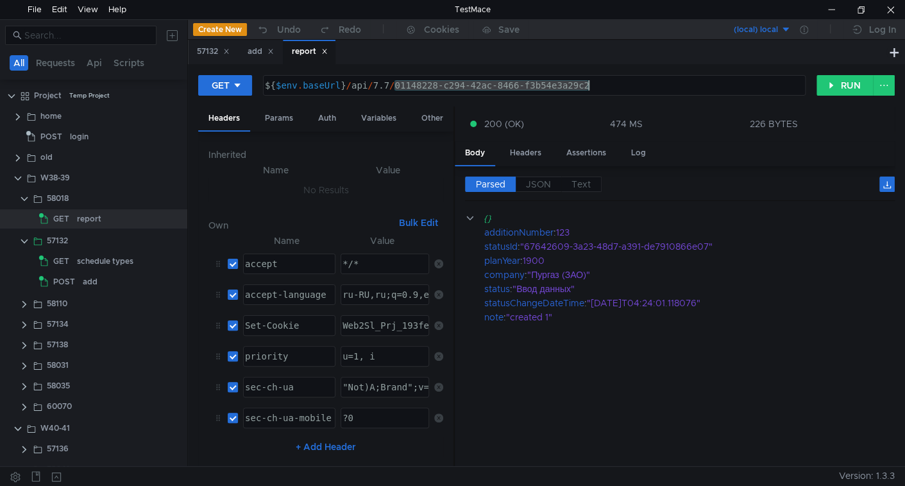
drag, startPoint x: 446, startPoint y: 82, endPoint x: 561, endPoint y: 91, distance: 115.2
click at [561, 91] on div "${ $env . baseUrl } / api / 7.7 / 01148228-c294-42ac-8466-f3b54e3a29c2" at bounding box center [532, 95] width 541 height 31
type textarea "${$env.baseUrl}/api/7.7/72f18531-bca5-4238-92f7-8dfe7c7a9212"
click at [849, 88] on button "RUN" at bounding box center [844, 85] width 57 height 21
click at [434, 84] on div "${ $env . baseUrl } / api / 7.7 / 72f18531-bca5-4238-92f7-8dfe7c7a9212" at bounding box center [532, 95] width 541 height 31
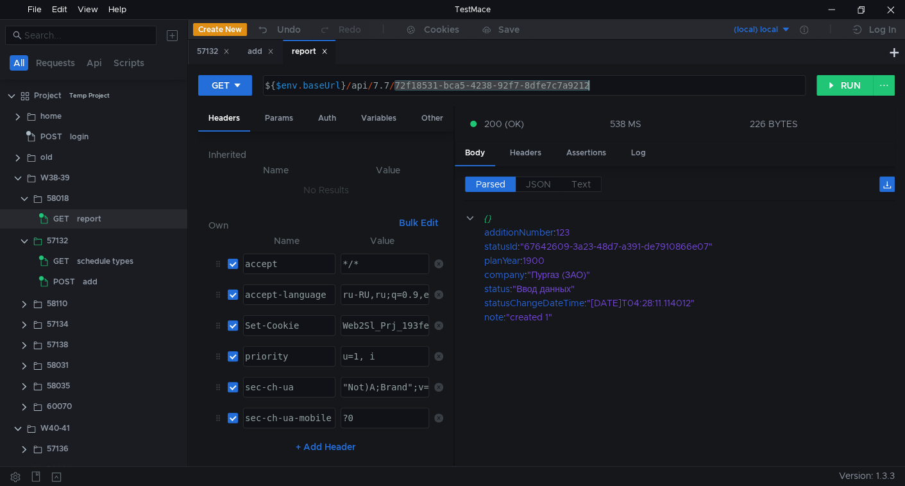
drag, startPoint x: 434, startPoint y: 84, endPoint x: 554, endPoint y: 83, distance: 120.6
click at [554, 83] on div "${ $env . baseUrl } / api / 7.7 / 72f18531-bca5-4238-92f7-8dfe7c7a9212" at bounding box center [532, 95] width 541 height 31
click at [17, 325] on div "57134" at bounding box center [93, 323] width 187 height 19
click at [24, 324] on clr-icon at bounding box center [24, 324] width 10 height 10
click at [75, 341] on span "DELETE" at bounding box center [68, 344] width 31 height 19
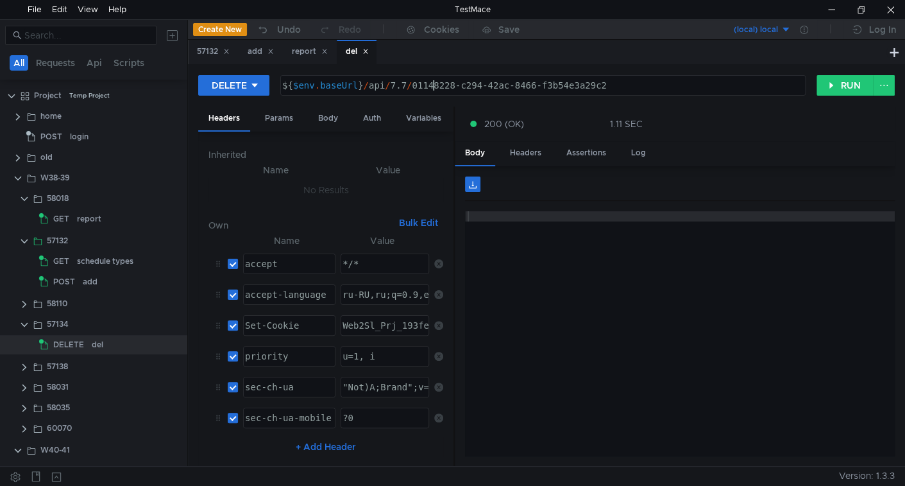
click at [432, 83] on div "${ $env . baseUrl } / api / 7.7 / 01148228-c294-42ac-8466-f3b54e3a29c2" at bounding box center [542, 95] width 525 height 31
drag, startPoint x: 432, startPoint y: 83, endPoint x: 589, endPoint y: 81, distance: 157.1
click at [589, 81] on div "${ $env . baseUrl } / api / 7.7 / 01148228-c294-42ac-8466-f3b54e3a29c2" at bounding box center [542, 95] width 525 height 31
paste textarea "72f18531-bca5-4238-92f7-8dfe7c7a921"
type textarea "${$env.baseUrl}/api/7.7/72f18531-bca5-4238-92f7-8dfe7c7a9212"
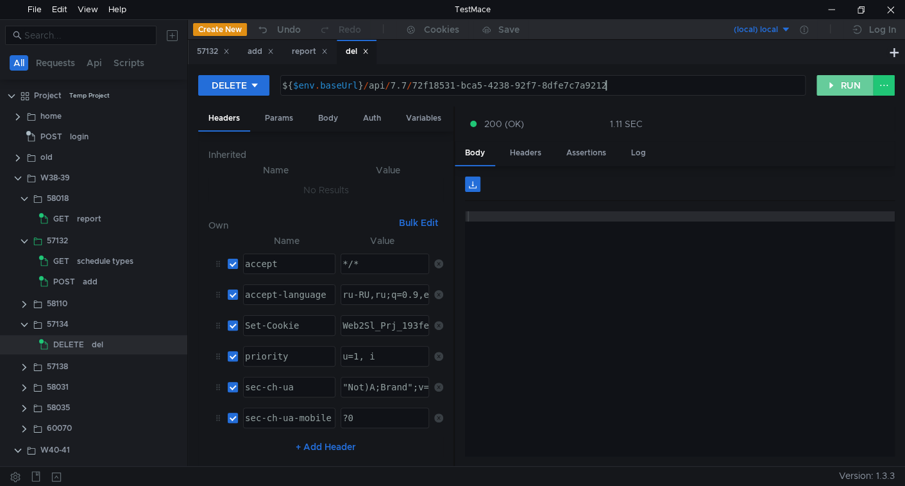
click at [848, 89] on button "RUN" at bounding box center [844, 85] width 57 height 21
click at [72, 219] on div "GET" at bounding box center [56, 218] width 34 height 19
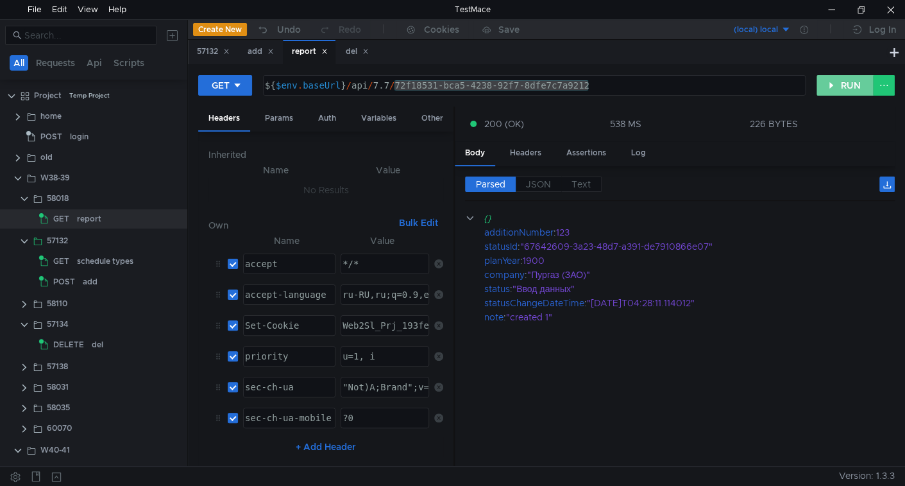
drag, startPoint x: 859, startPoint y: 82, endPoint x: 754, endPoint y: 120, distance: 112.4
click at [859, 83] on button "RUN" at bounding box center [844, 85] width 57 height 21
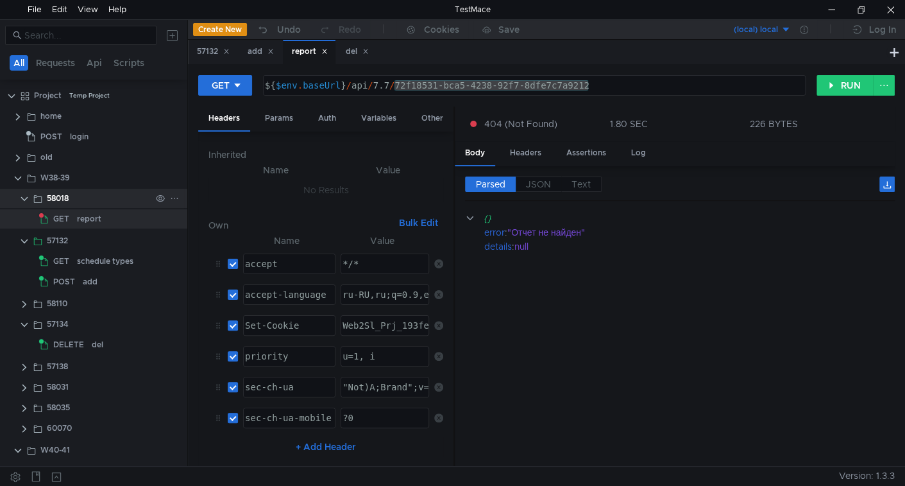
click at [26, 196] on clr-icon at bounding box center [24, 199] width 10 height 10
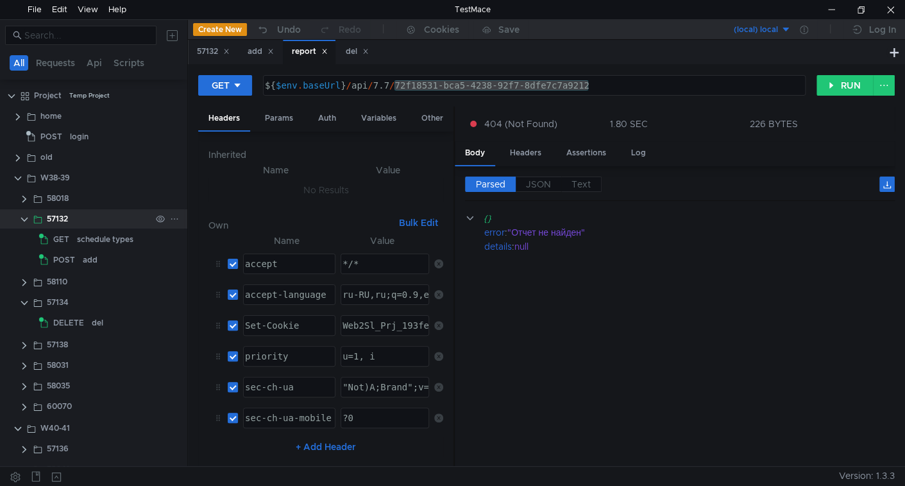
click at [24, 217] on clr-icon at bounding box center [24, 219] width 10 height 10
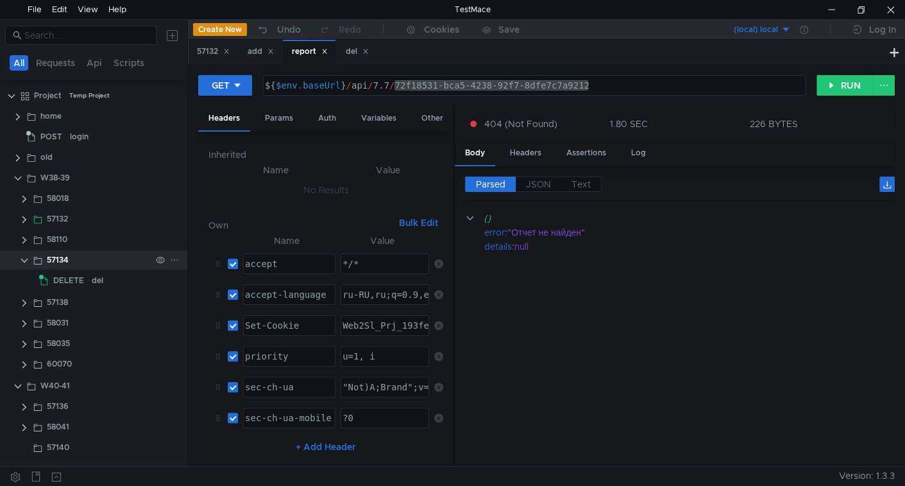
click at [23, 264] on clr-icon at bounding box center [24, 260] width 10 height 10
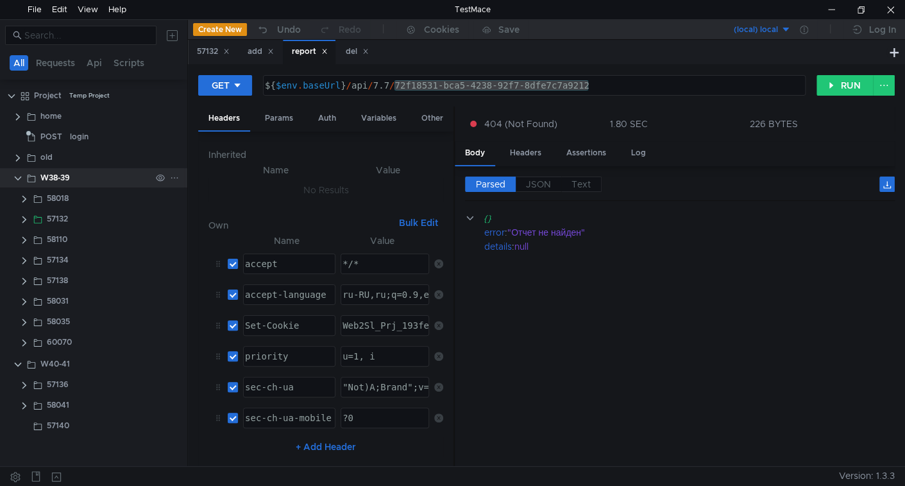
click at [16, 177] on clr-icon at bounding box center [18, 178] width 10 height 10
